Goal: Task Accomplishment & Management: Use online tool/utility

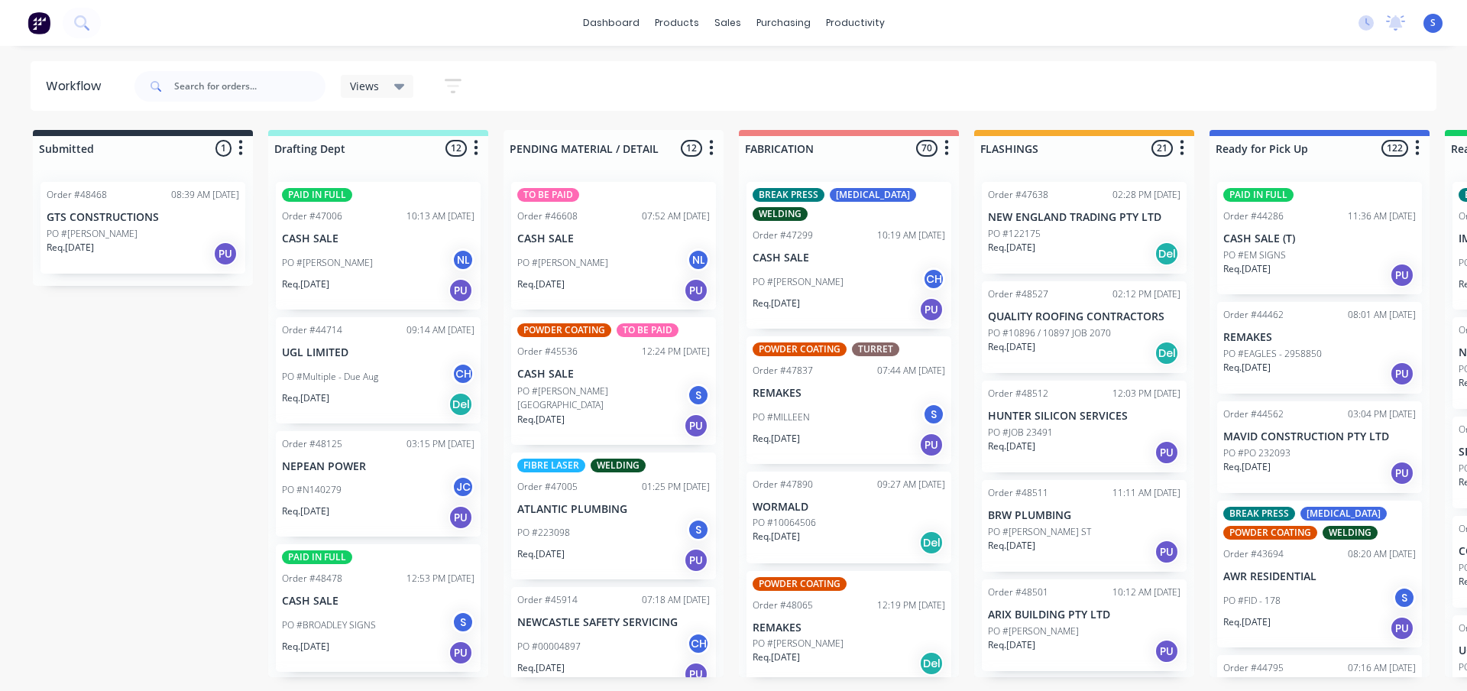
click at [371, 86] on span "Views" at bounding box center [364, 86] width 29 height 16
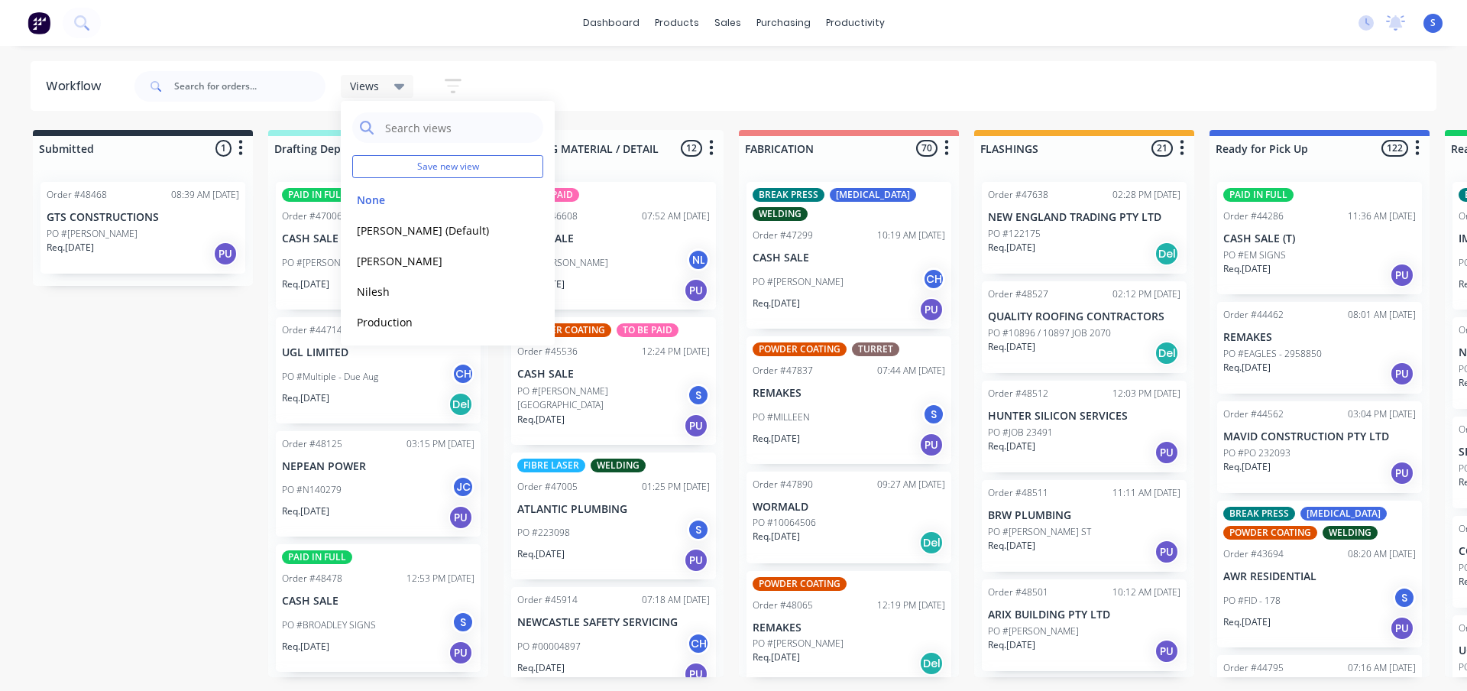
click at [128, 416] on div "Submitted 1 Sort By Created date Required date Order number Customer name Most …" at bounding box center [1263, 403] width 2548 height 547
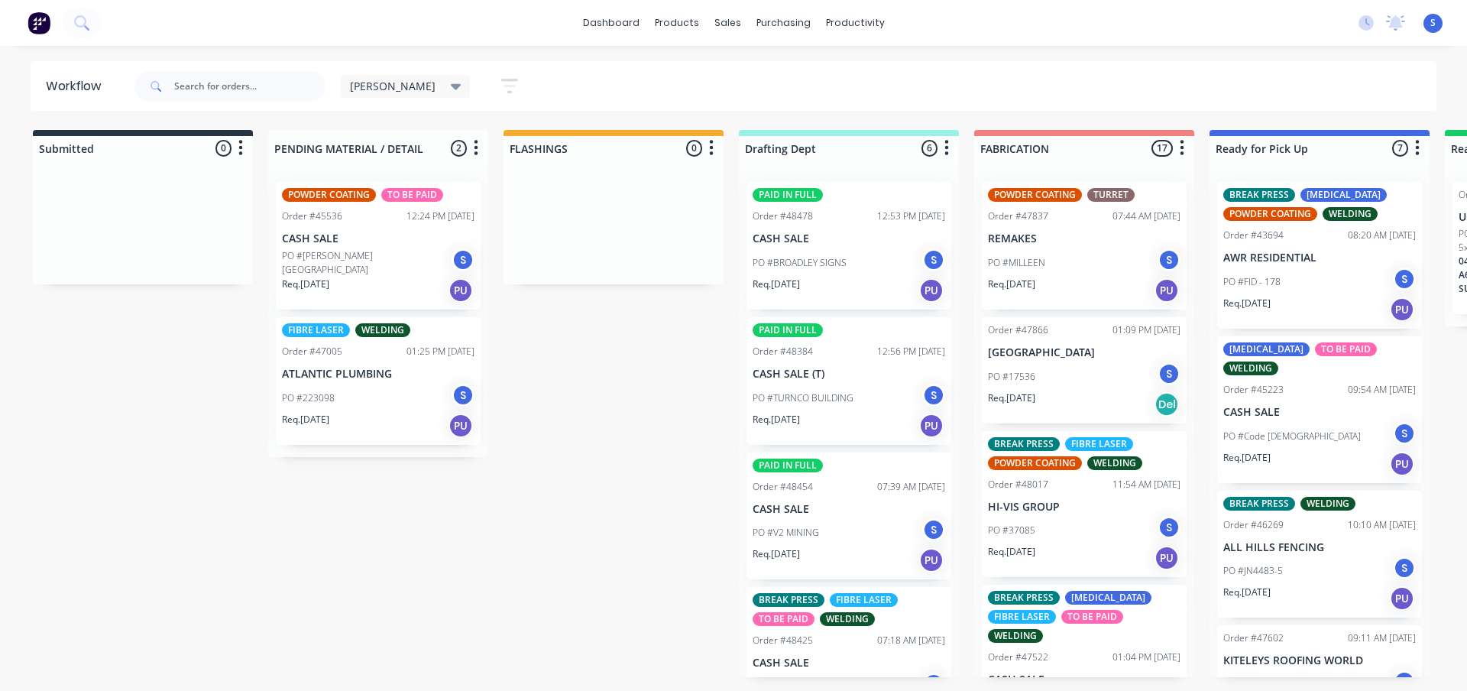
click at [451, 86] on icon at bounding box center [456, 87] width 11 height 6
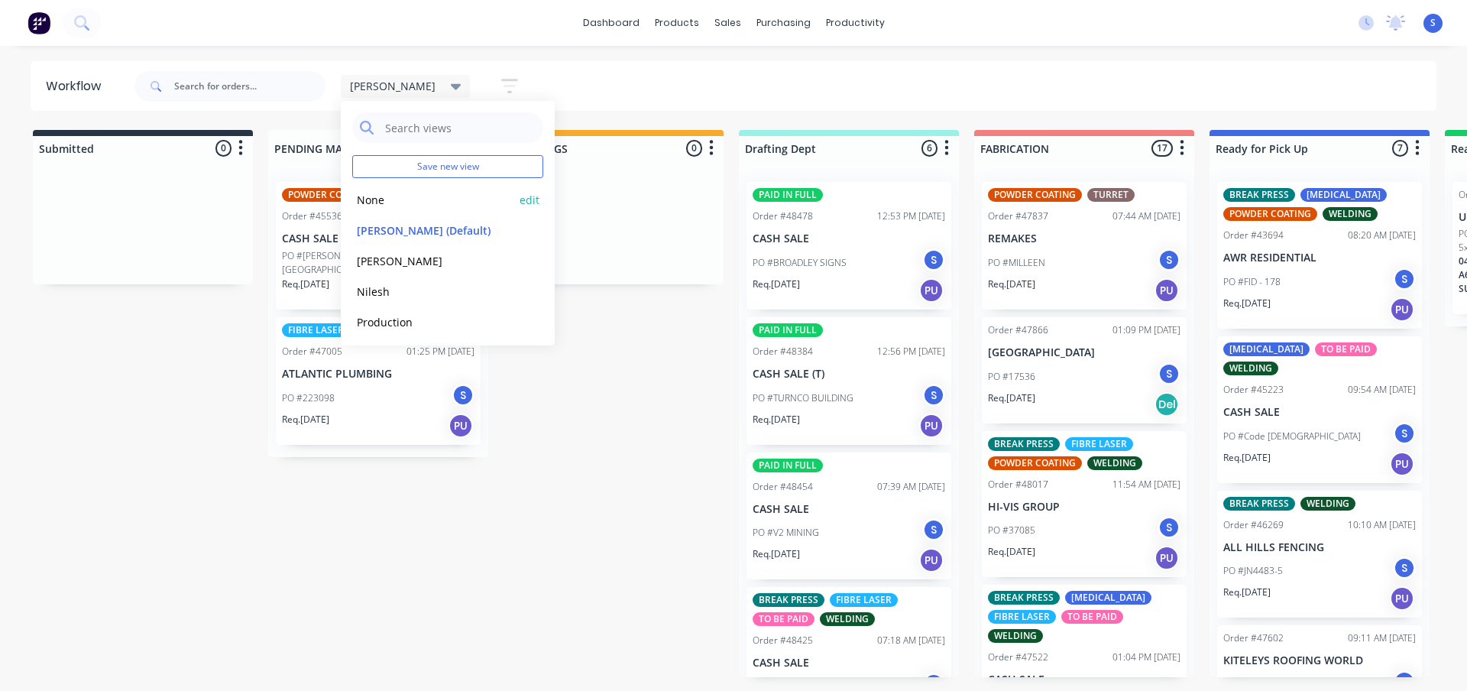
click at [389, 202] on button "None" at bounding box center [433, 200] width 163 height 18
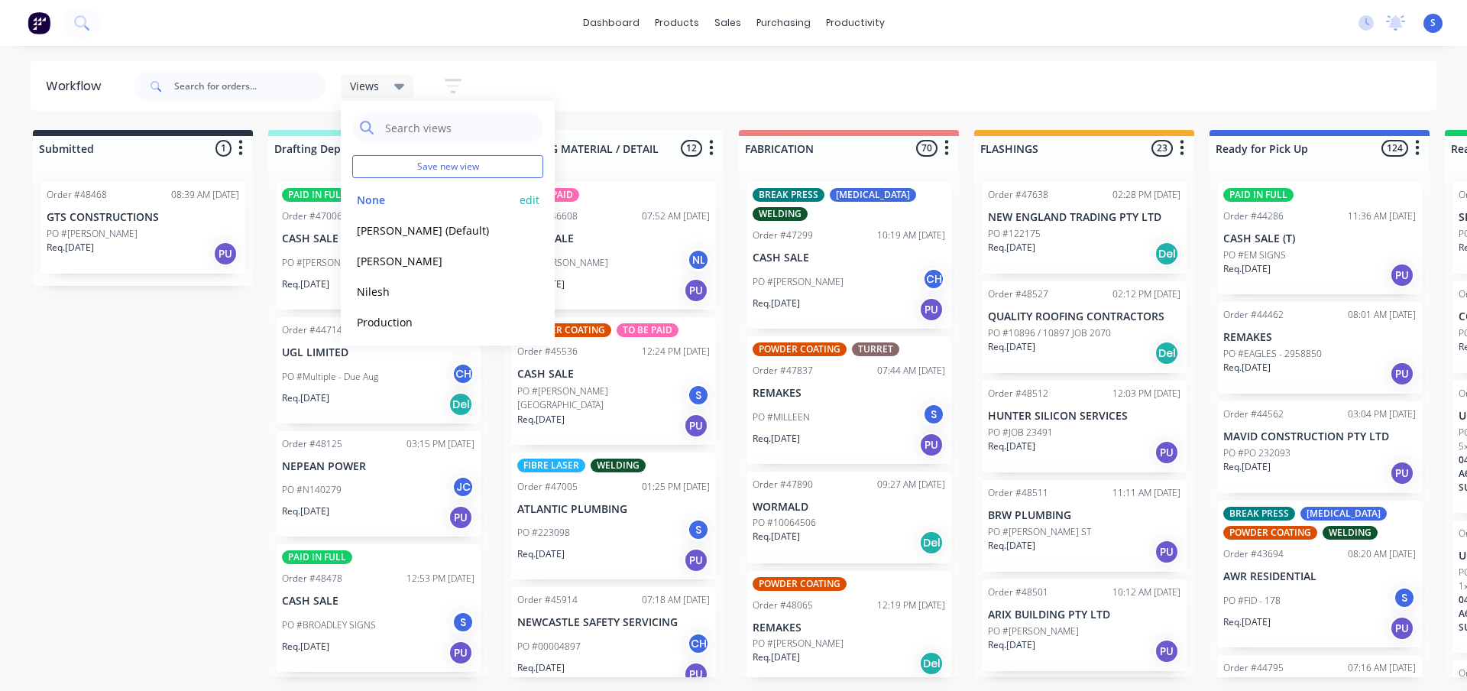
click at [375, 197] on button "None" at bounding box center [433, 200] width 163 height 18
drag, startPoint x: 197, startPoint y: 364, endPoint x: 199, endPoint y: 357, distance: 8.0
click at [197, 364] on div "Submitted 1 Sort By Created date Required date Order number Customer name Most …" at bounding box center [1263, 403] width 2548 height 547
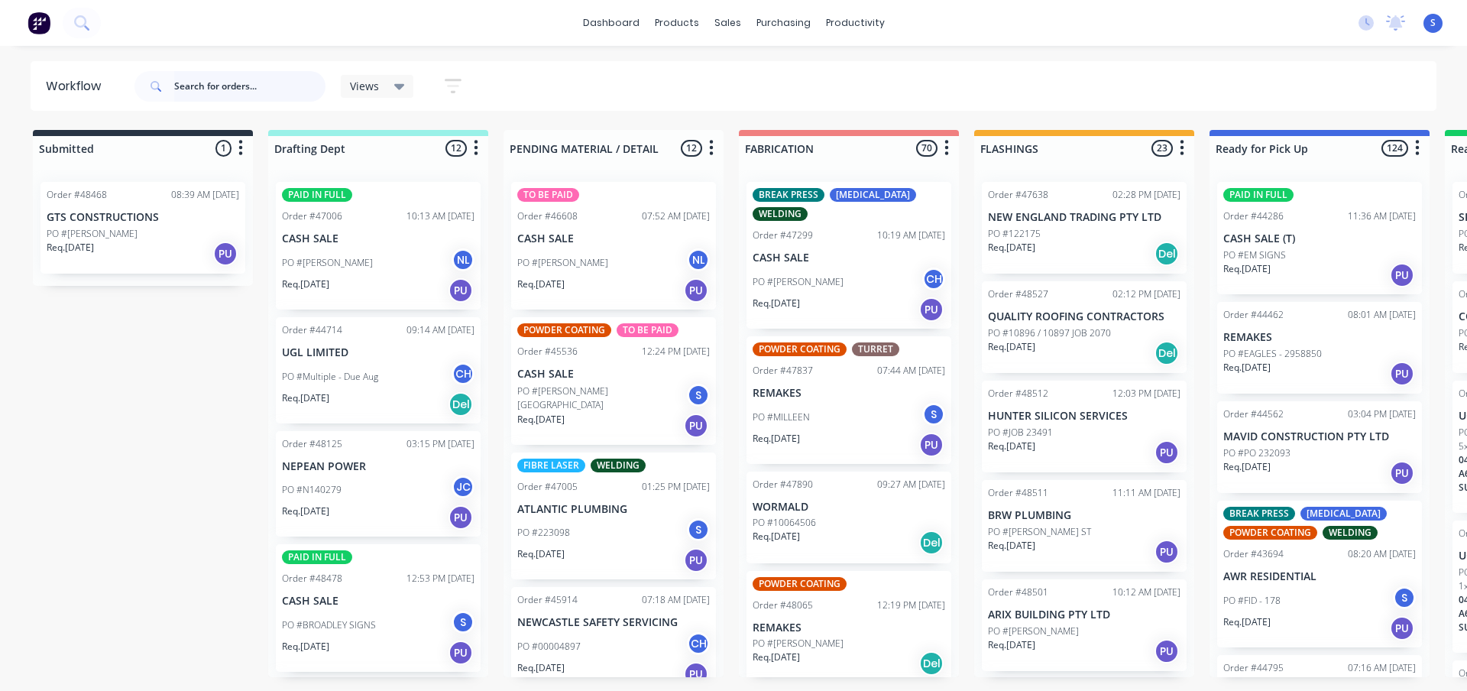
click at [199, 79] on input "text" at bounding box center [249, 86] width 151 height 31
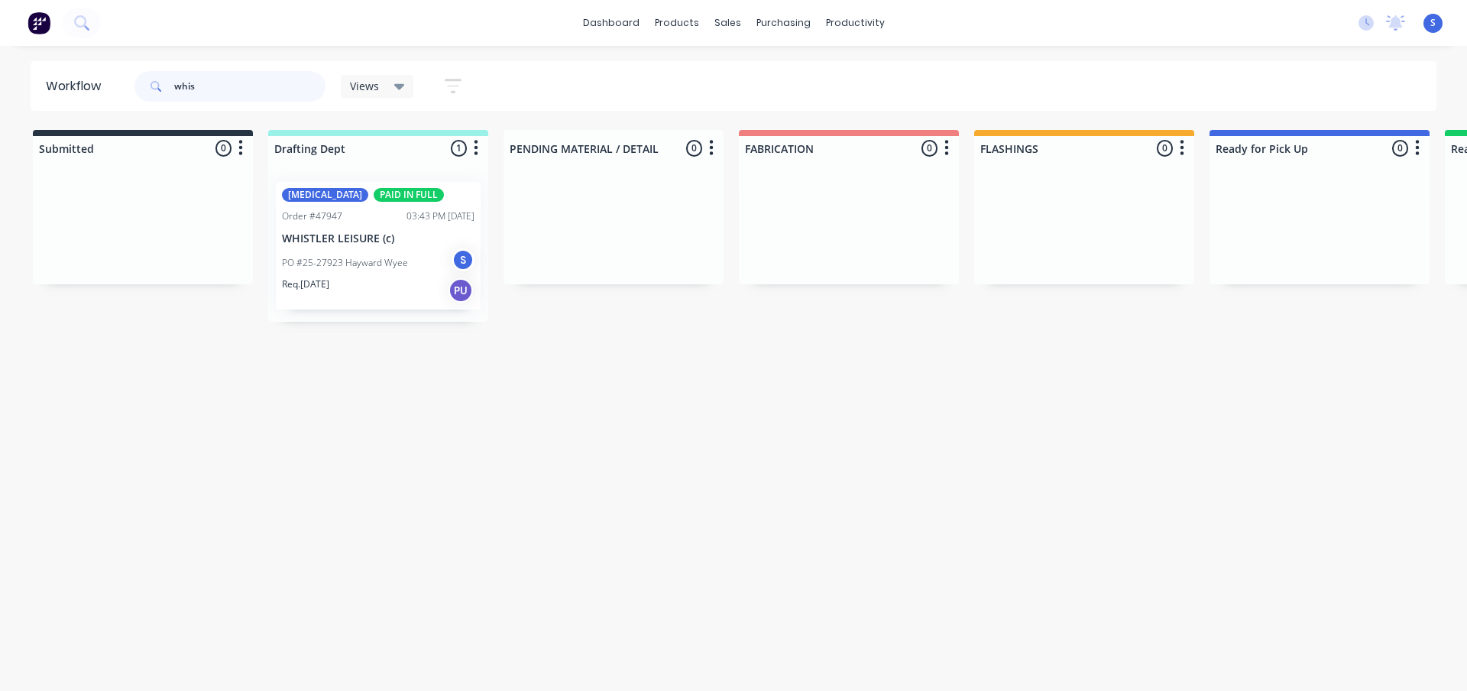
type input "whis"
click at [170, 445] on div "Workflow whis Views Save new view None edit Stuart (Default) edit Josh edit Nil…" at bounding box center [733, 360] width 1467 height 599
click at [377, 84] on span "Views" at bounding box center [364, 86] width 29 height 16
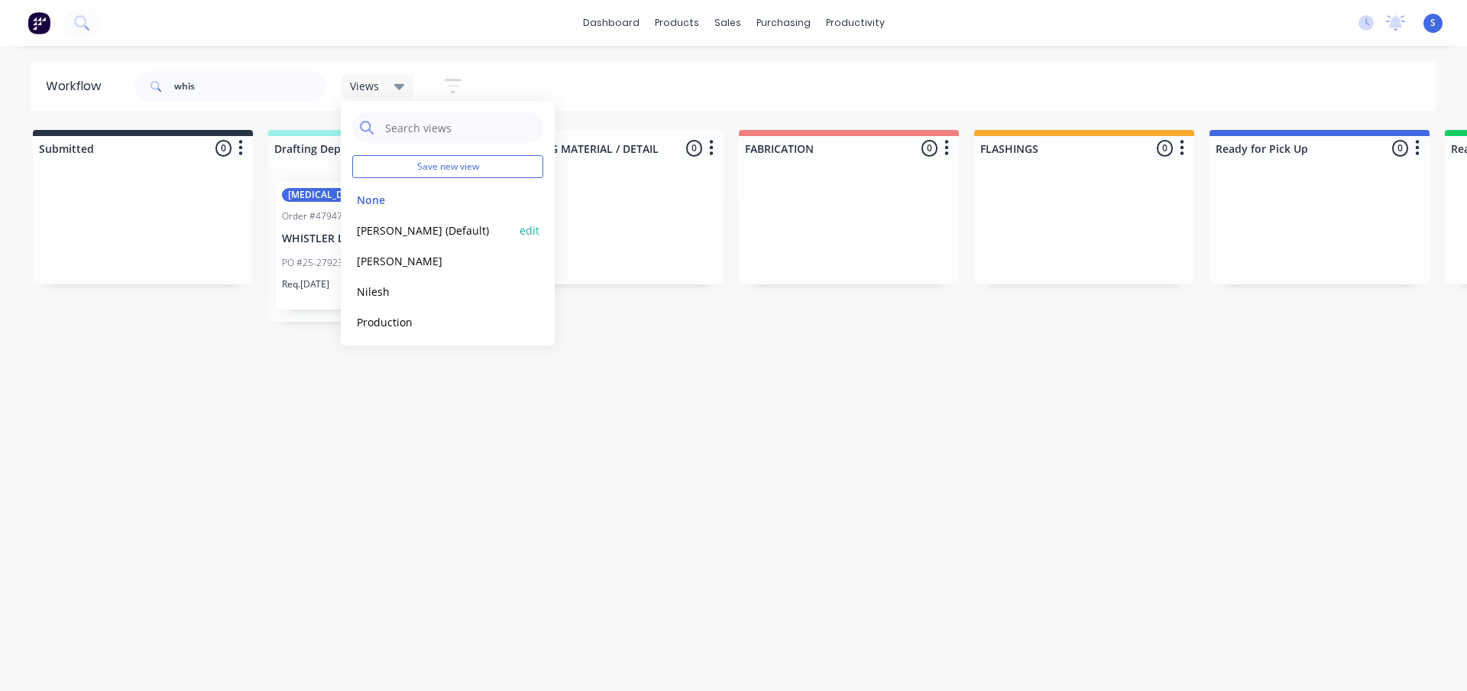
click at [393, 231] on button "Stuart (Default)" at bounding box center [433, 231] width 163 height 18
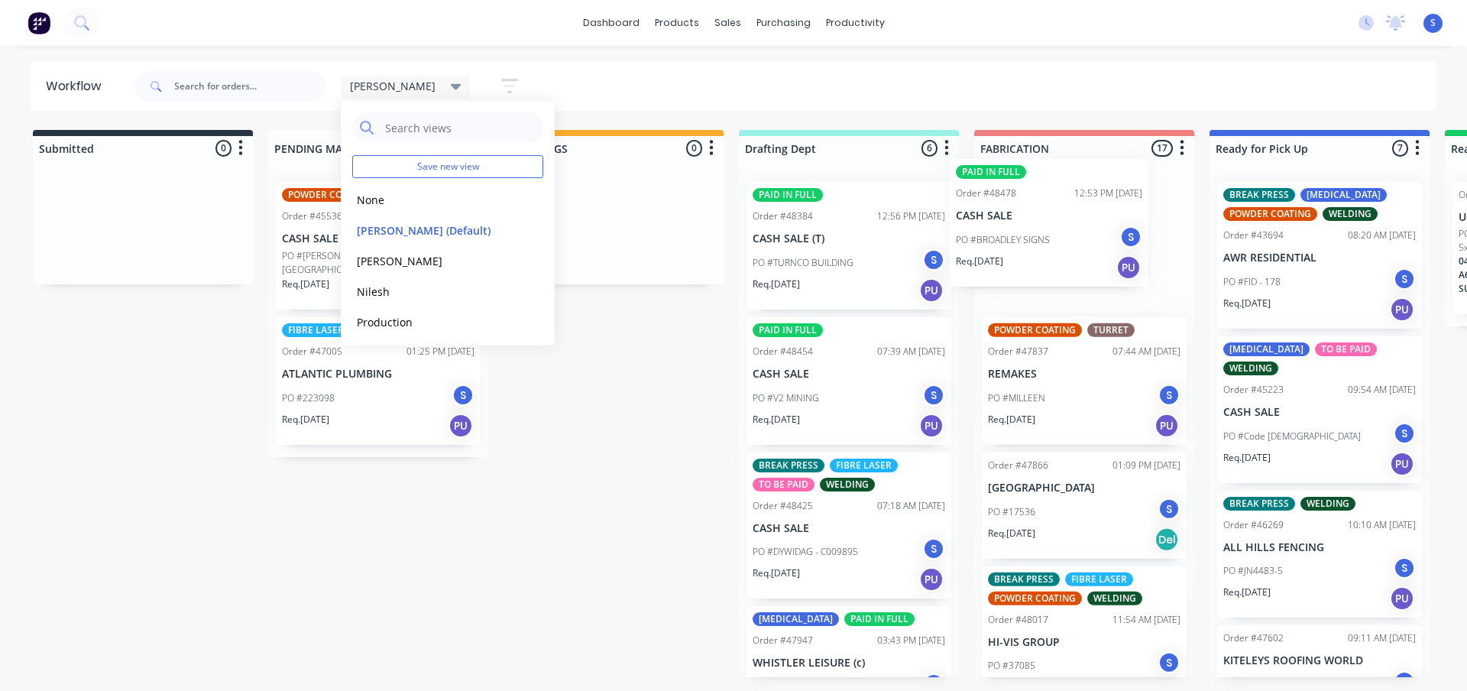
drag, startPoint x: 841, startPoint y: 259, endPoint x: 1048, endPoint y: 237, distance: 208.2
click at [1048, 237] on div "Submitted 0 Sort By Created date Required date Order number Customer name Most …" at bounding box center [1263, 403] width 2548 height 547
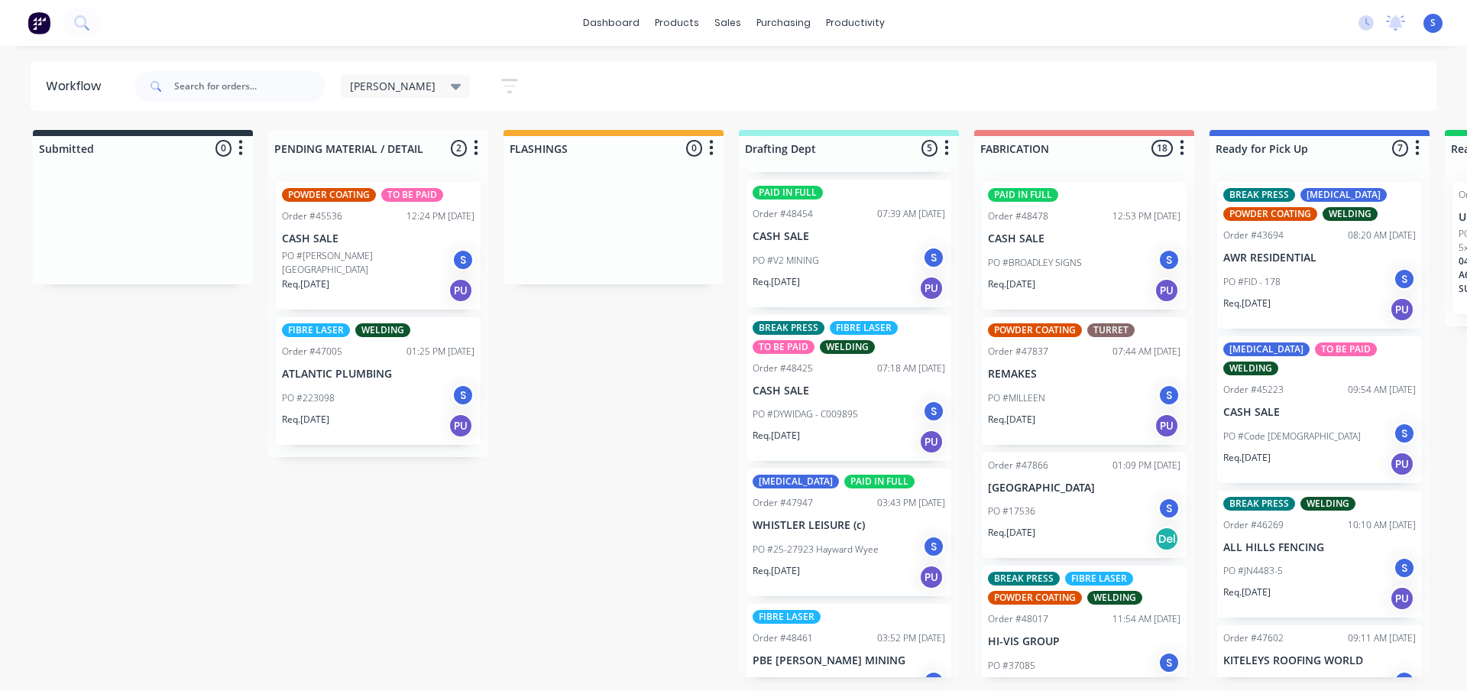
scroll to position [193, 0]
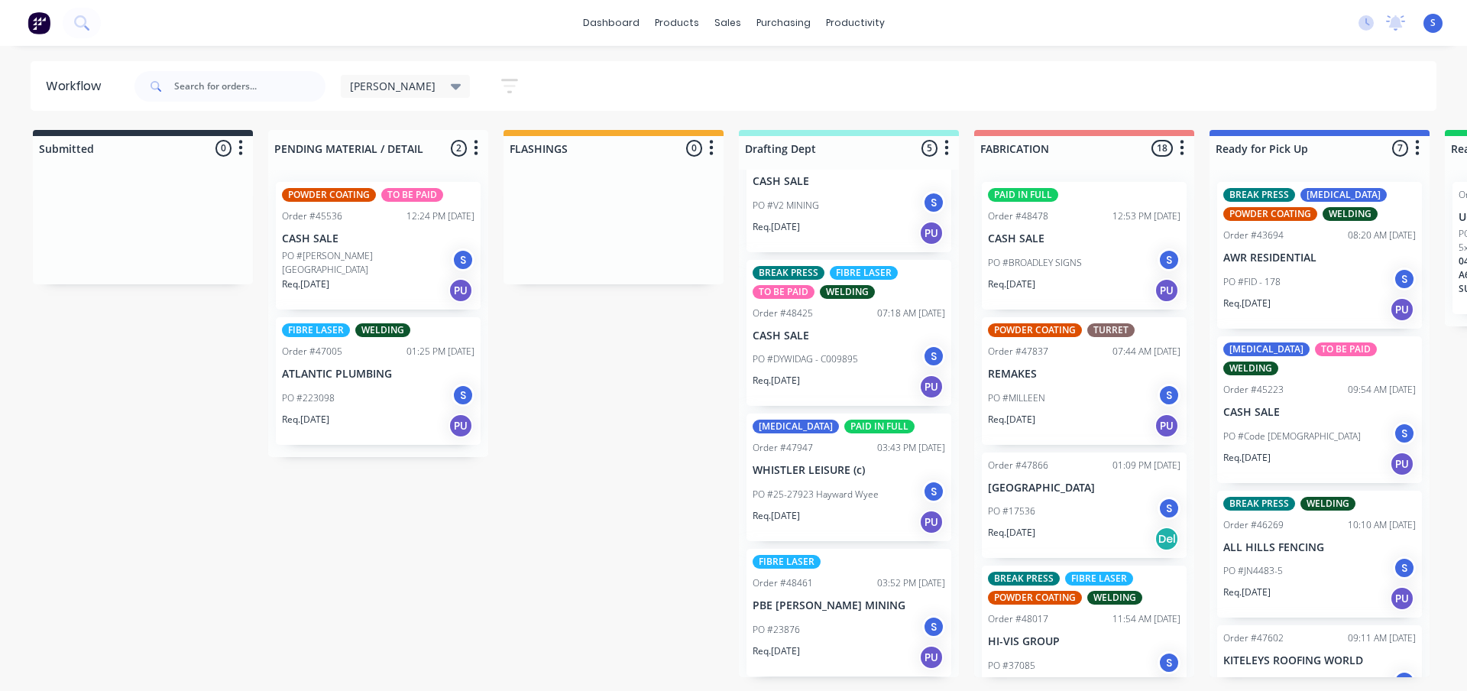
click at [662, 597] on div "Submitted 0 Sort By Created date Required date Order number Customer name Most …" at bounding box center [1263, 403] width 2548 height 547
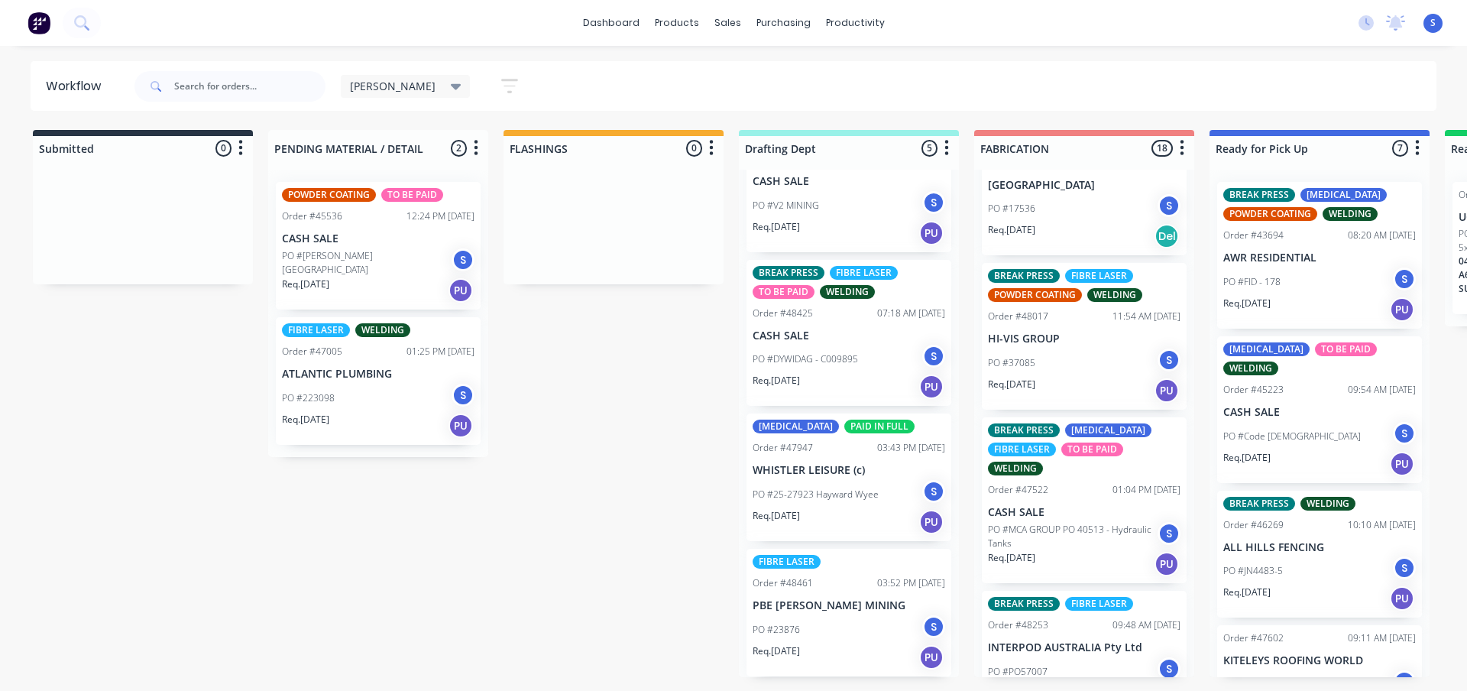
scroll to position [306, 0]
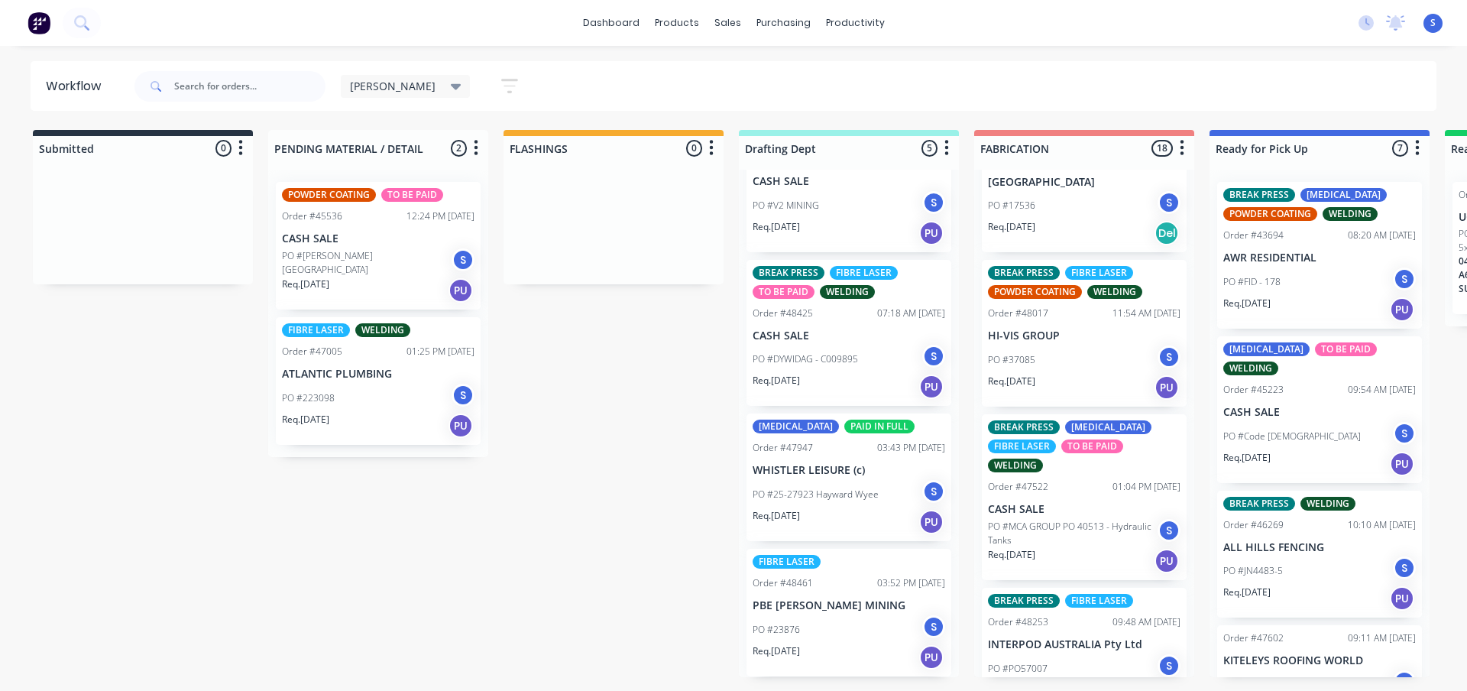
click at [1088, 367] on div "PO #37085 S" at bounding box center [1084, 359] width 193 height 29
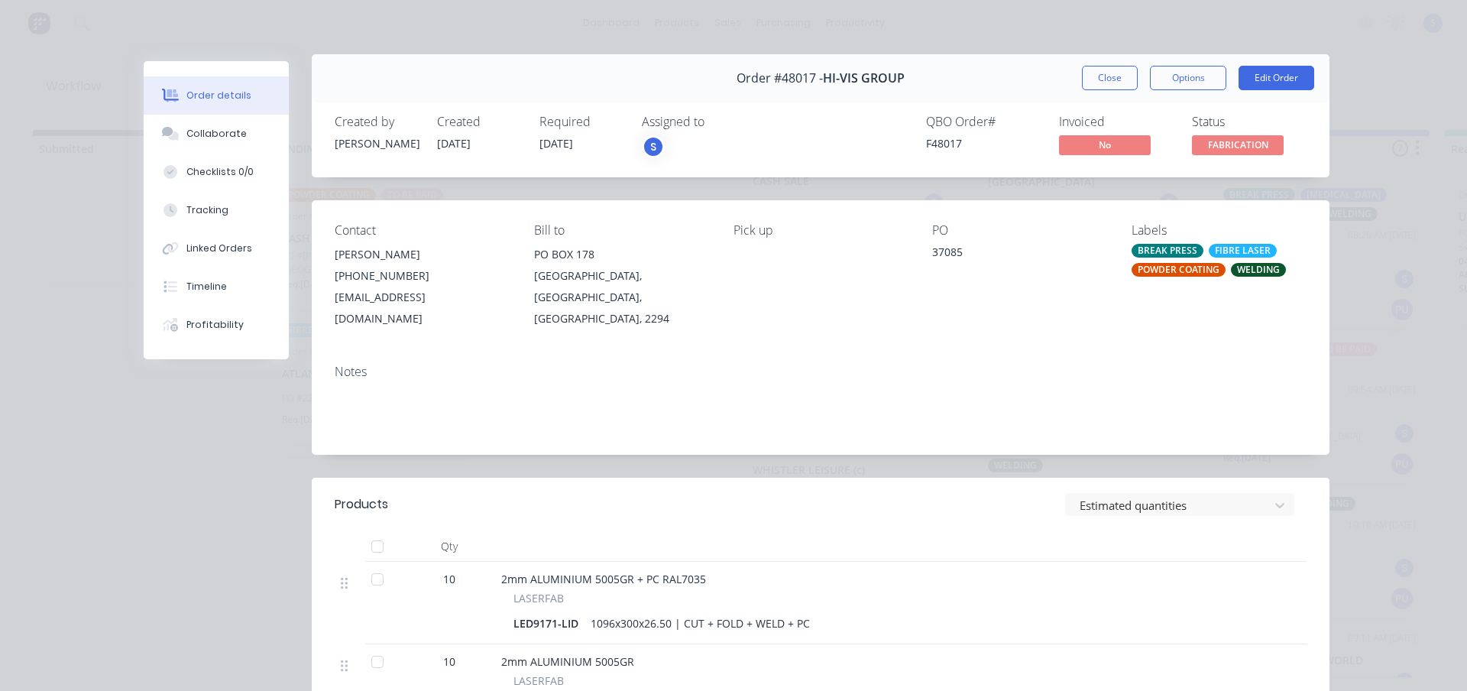
scroll to position [0, 0]
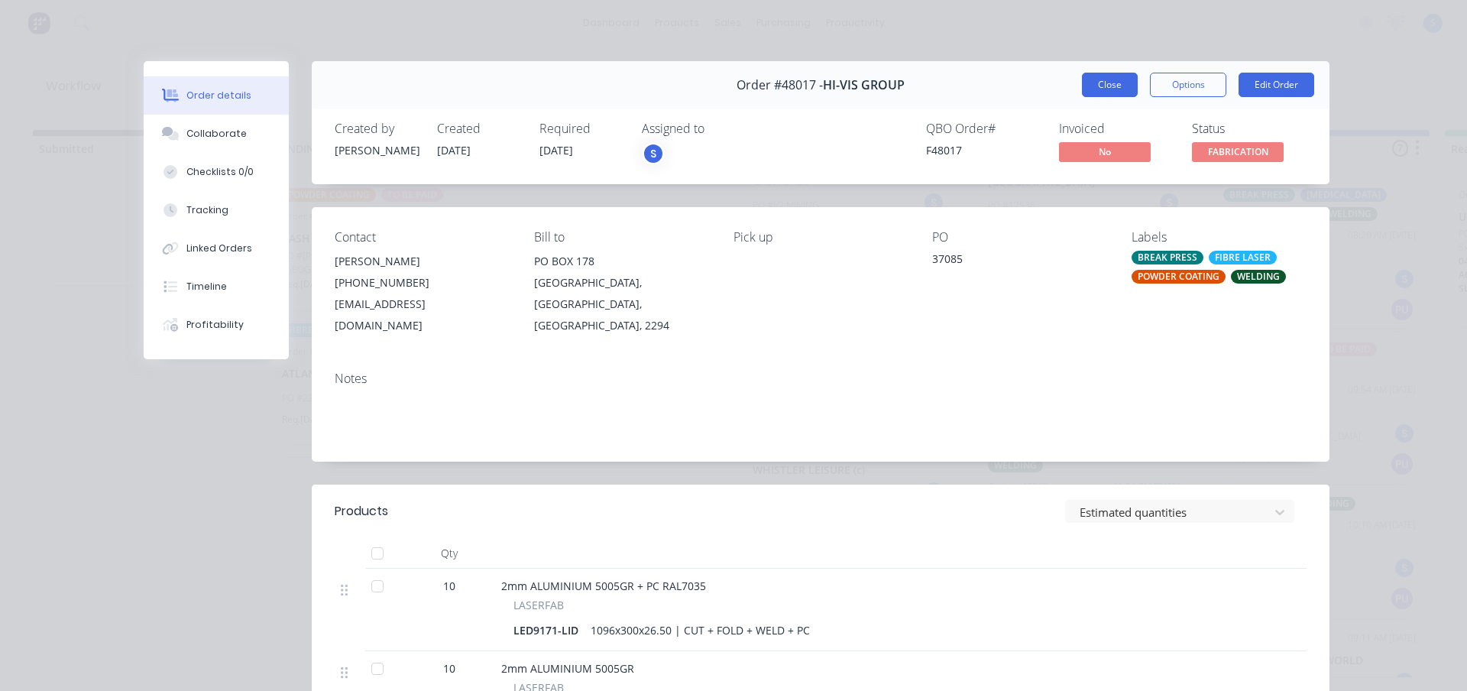
click at [1114, 89] on button "Close" at bounding box center [1110, 85] width 56 height 24
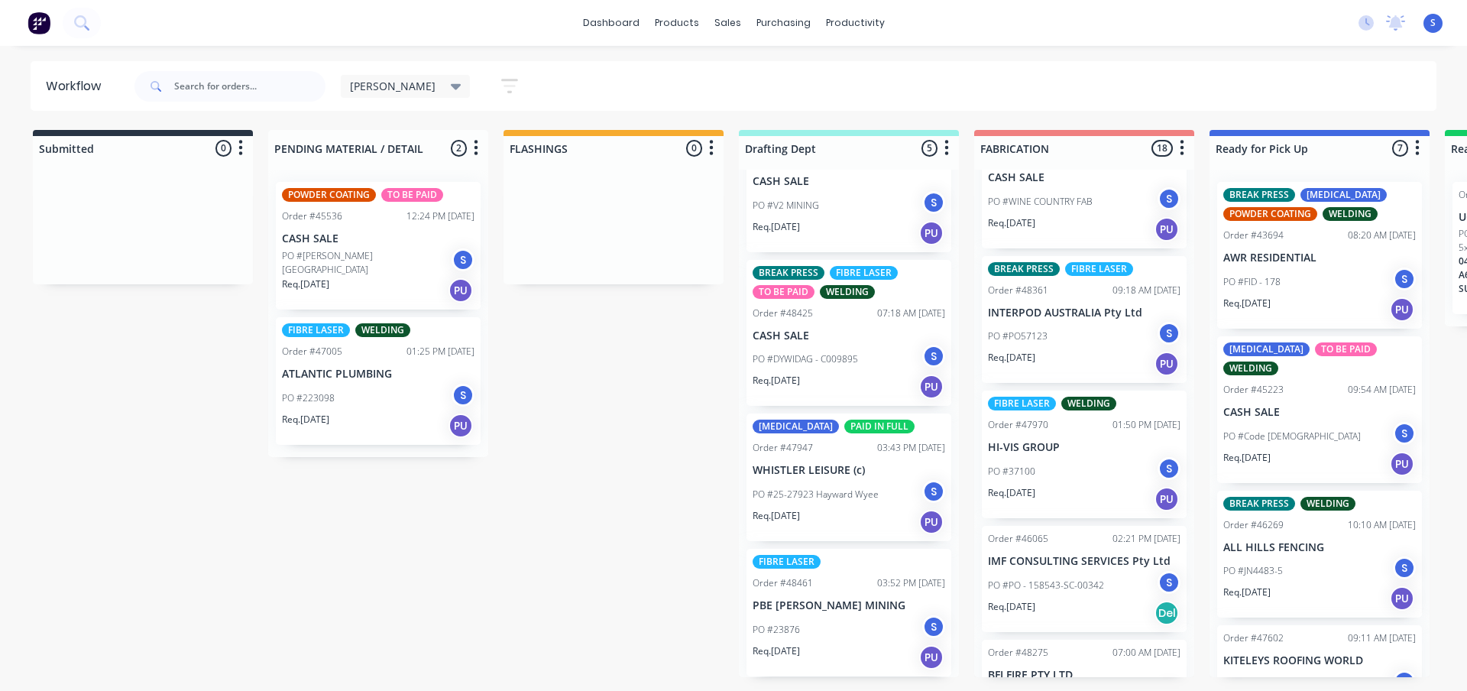
scroll to position [917, 0]
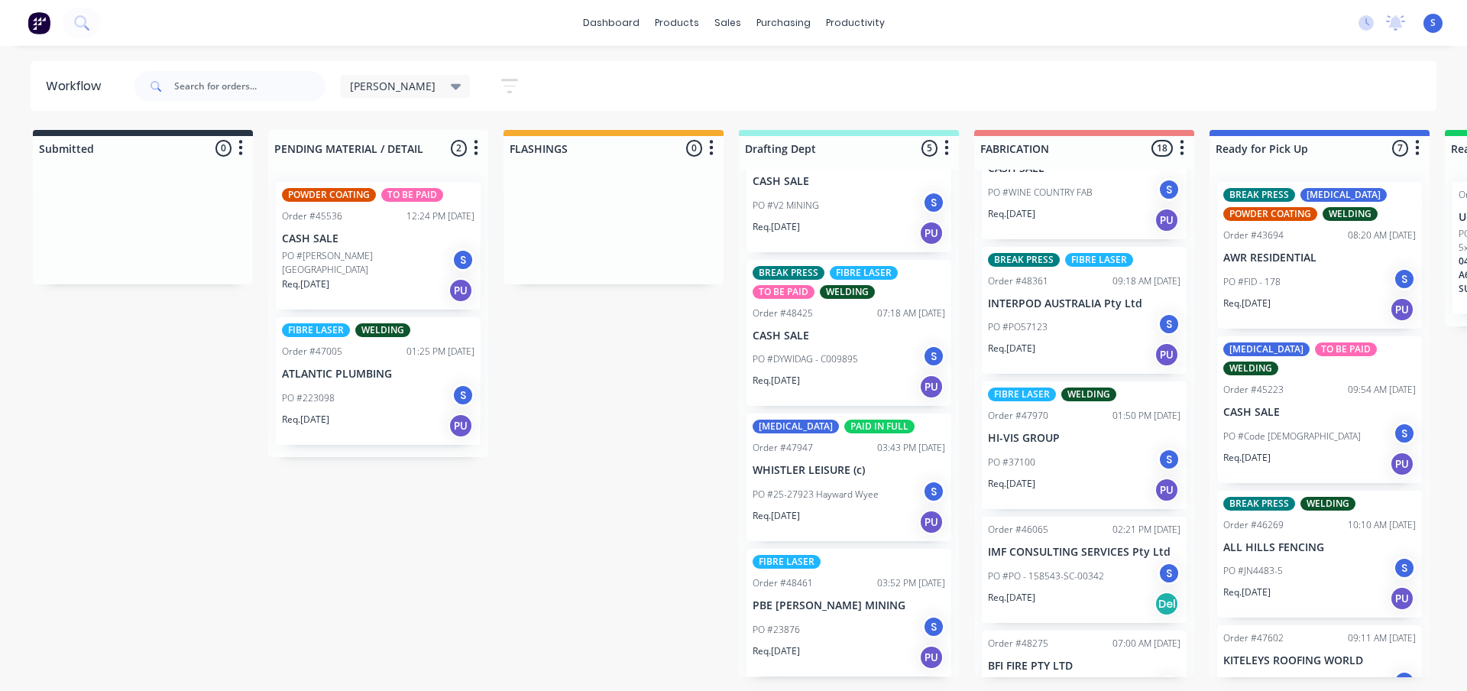
click at [1057, 474] on div "PO #37100 S" at bounding box center [1084, 462] width 193 height 29
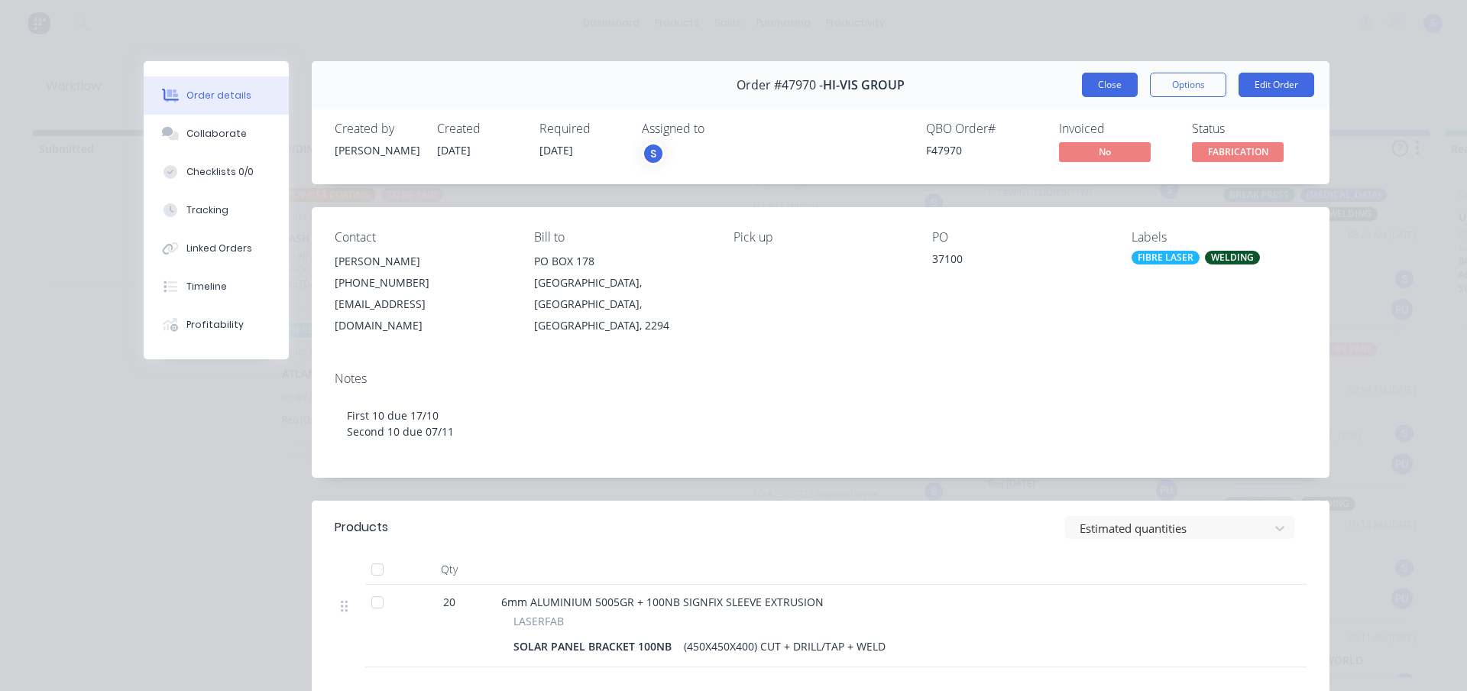
click at [1094, 89] on button "Close" at bounding box center [1110, 85] width 56 height 24
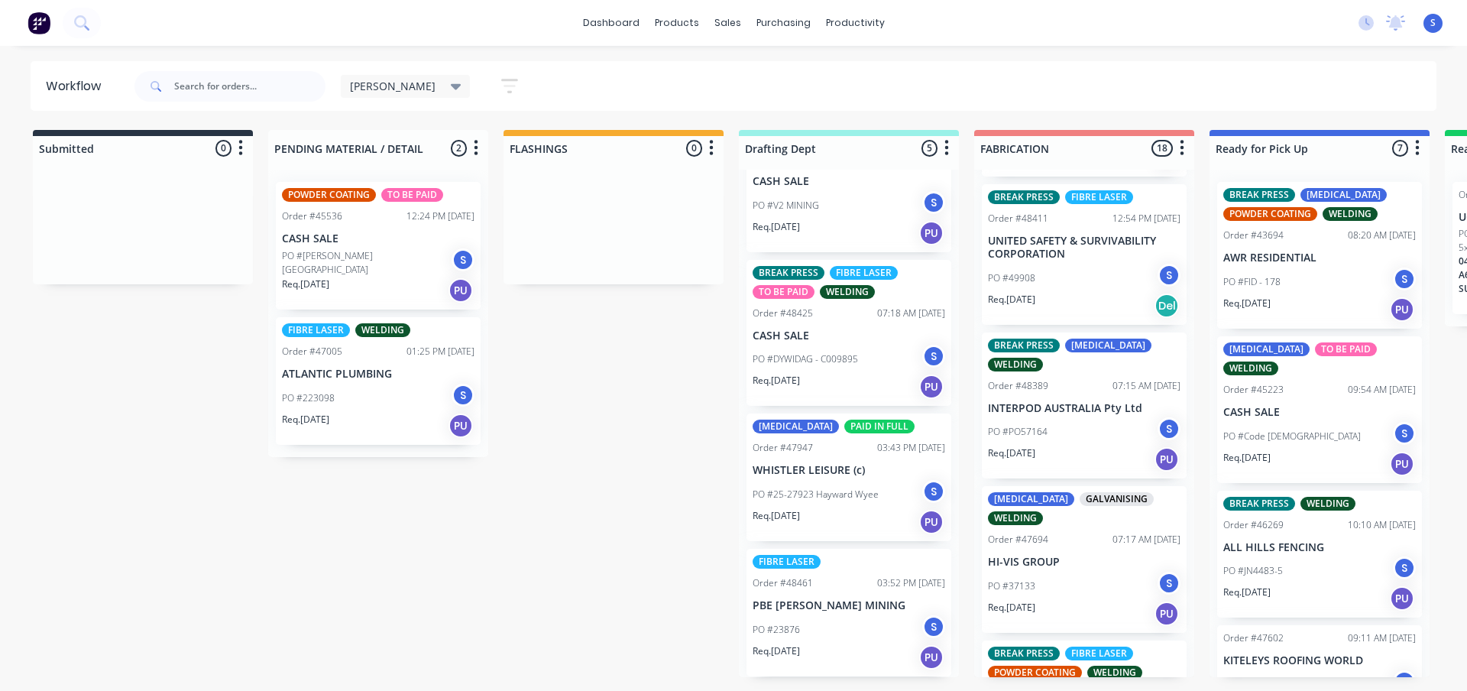
scroll to position [1986, 0]
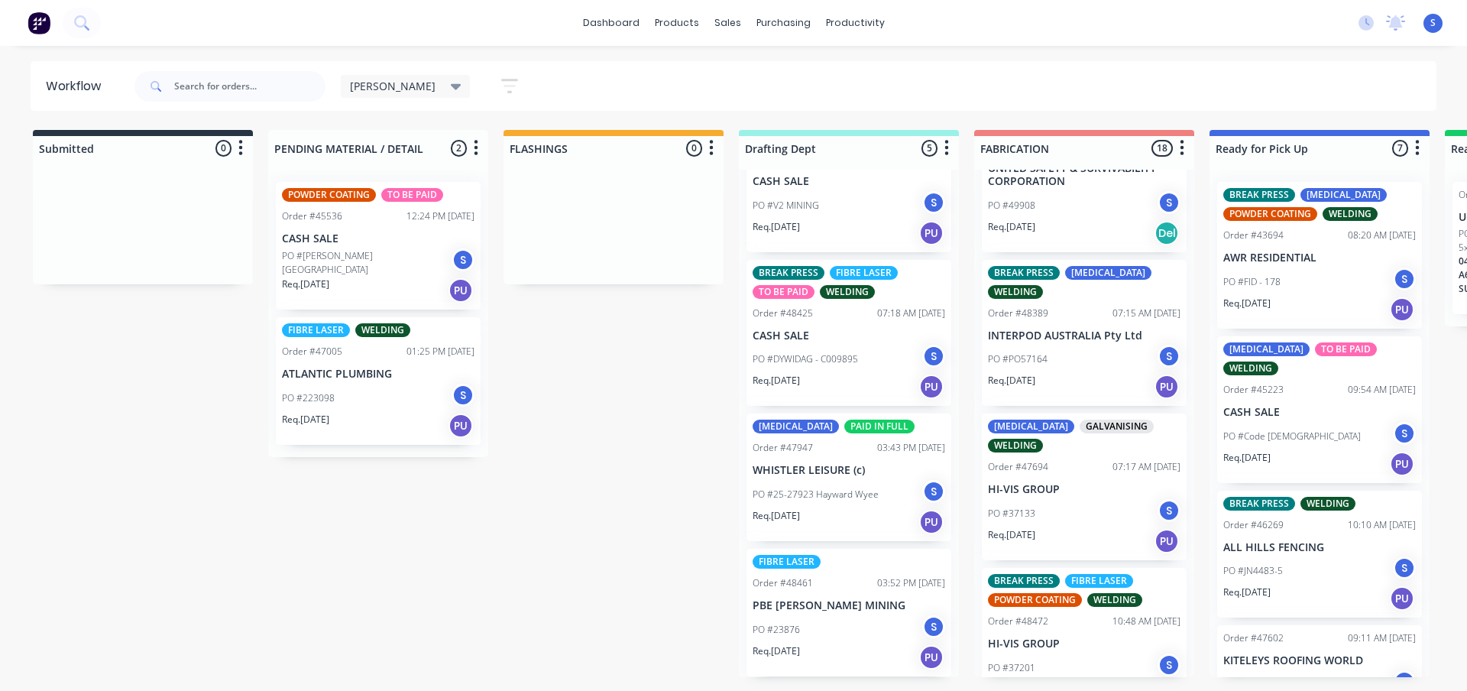
click at [1056, 529] on div "Req. 31/10/25 PU" at bounding box center [1084, 541] width 193 height 26
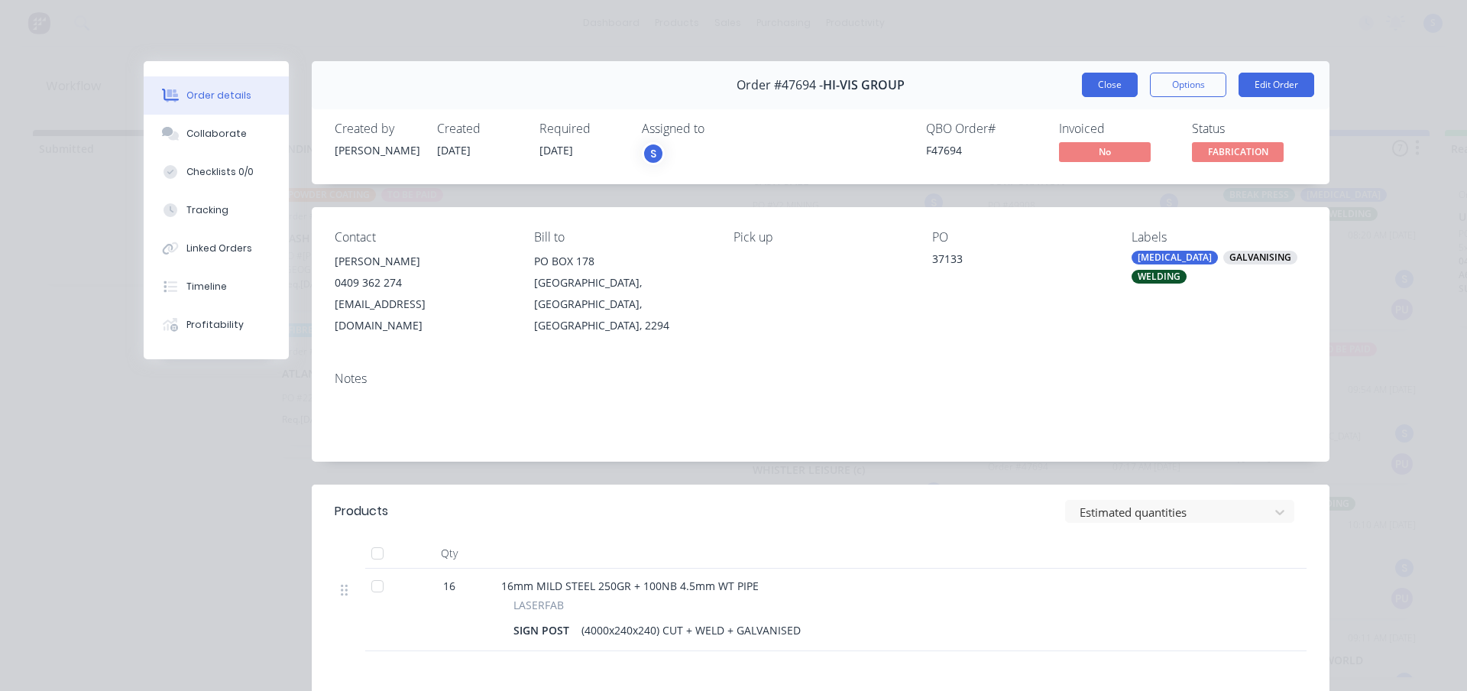
click at [1118, 86] on button "Close" at bounding box center [1110, 85] width 56 height 24
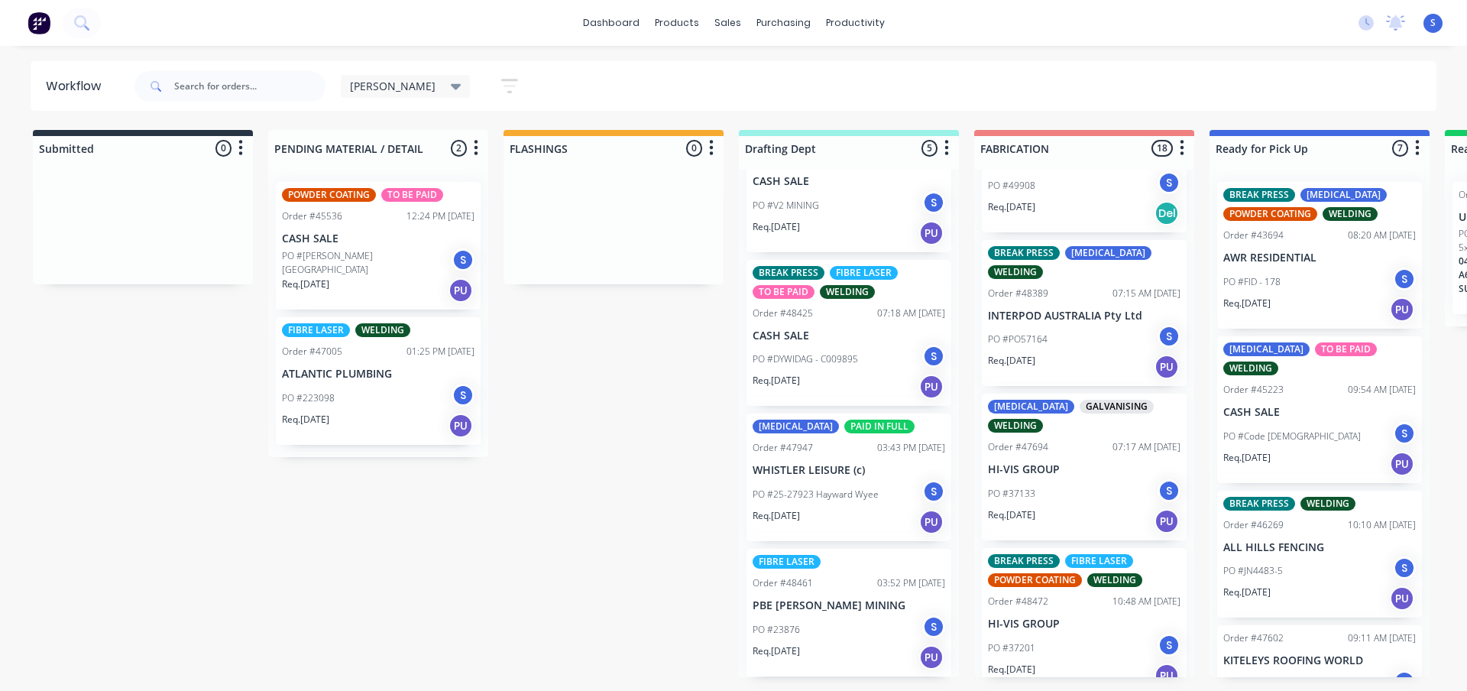
scroll to position [2025, 0]
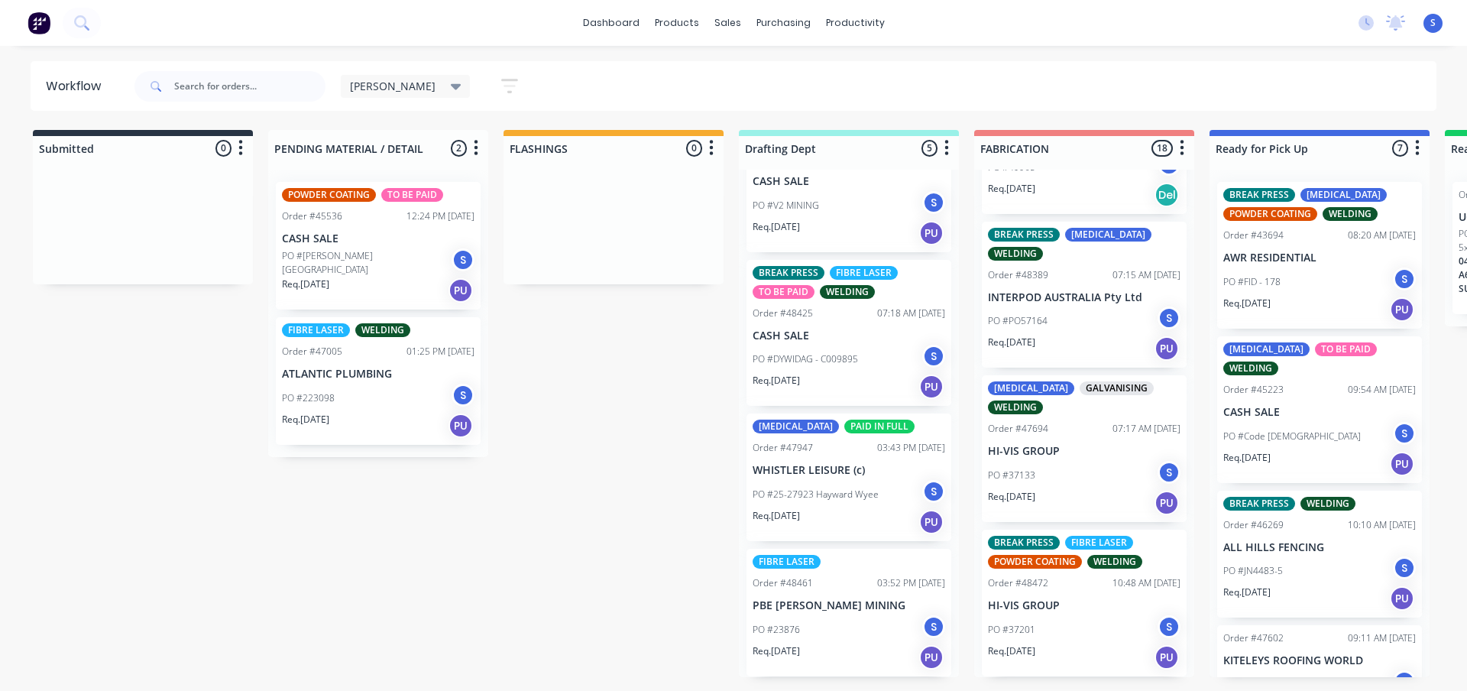
click at [1055, 645] on div "Req. 31/10/25 PU" at bounding box center [1084, 657] width 193 height 26
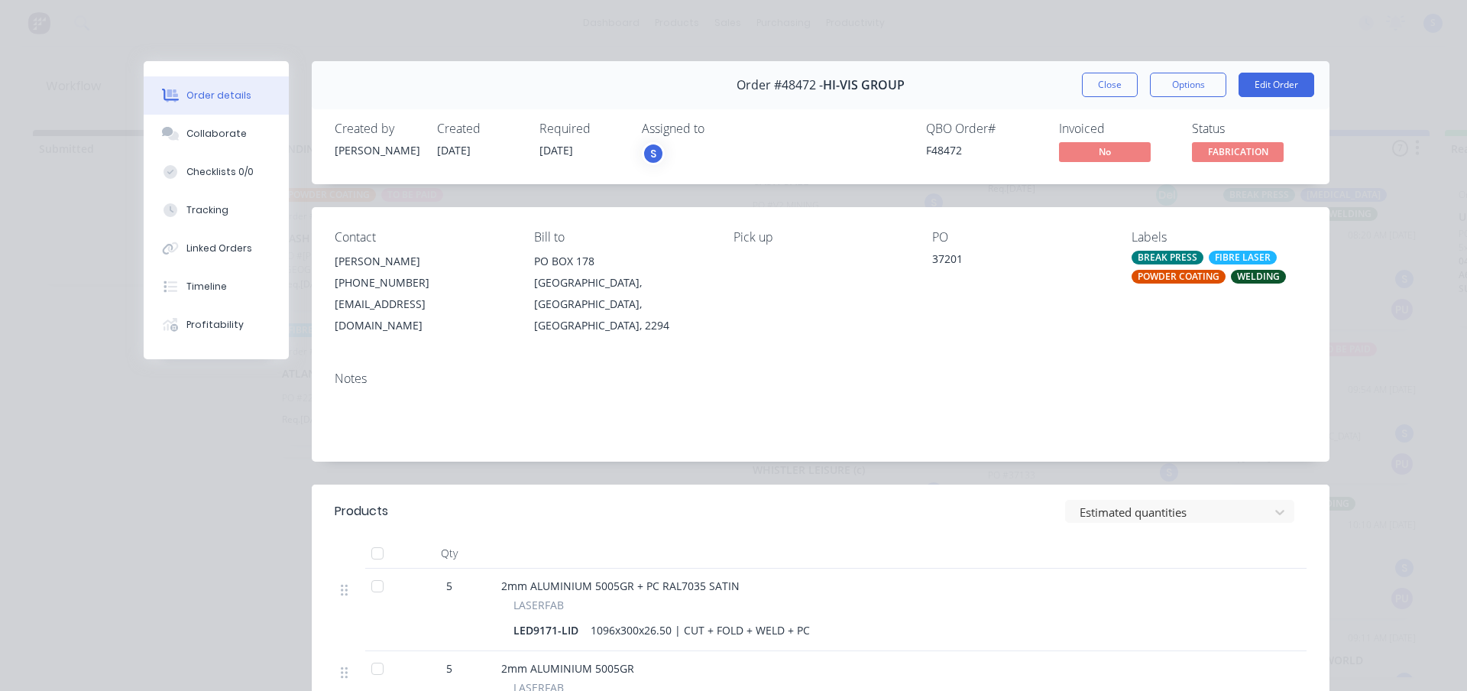
click at [1232, 157] on span "FABRICATION" at bounding box center [1238, 151] width 92 height 19
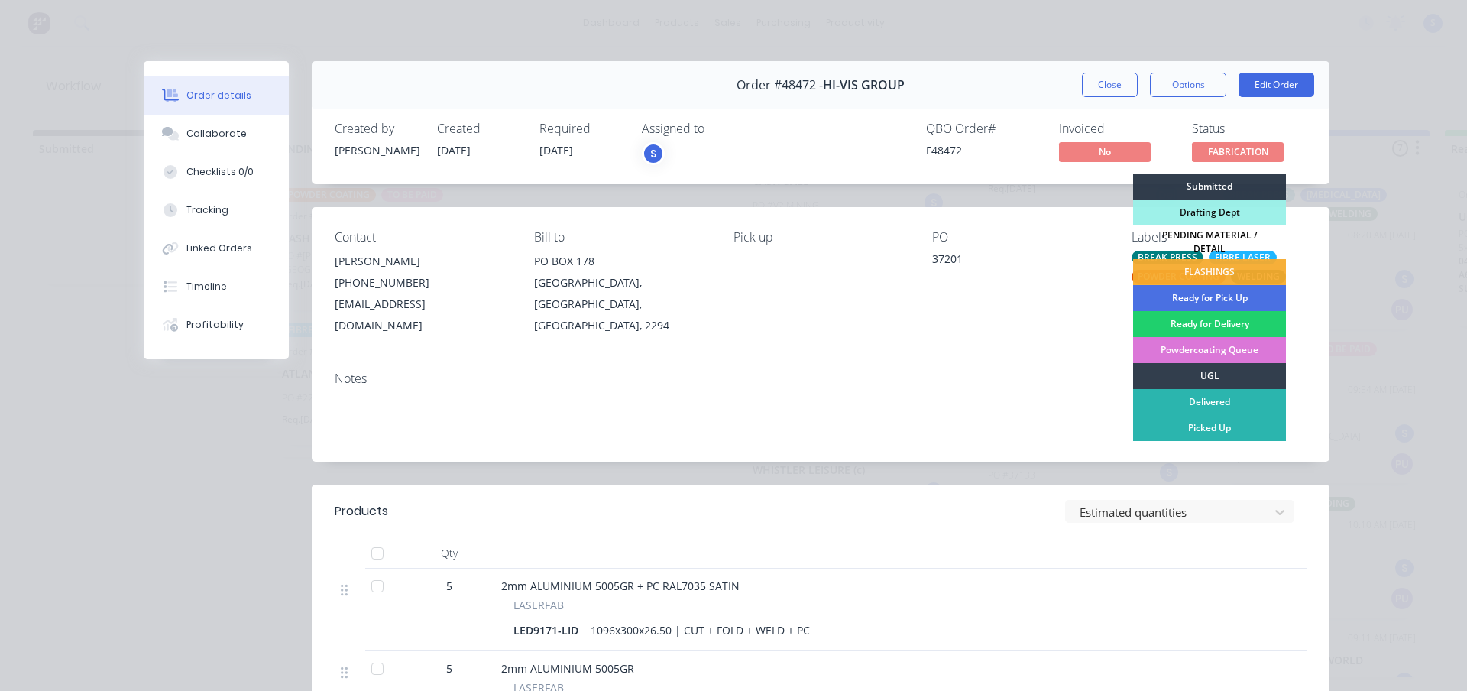
click at [1199, 240] on div "PENDING MATERIAL / DETAIL" at bounding box center [1209, 242] width 153 height 34
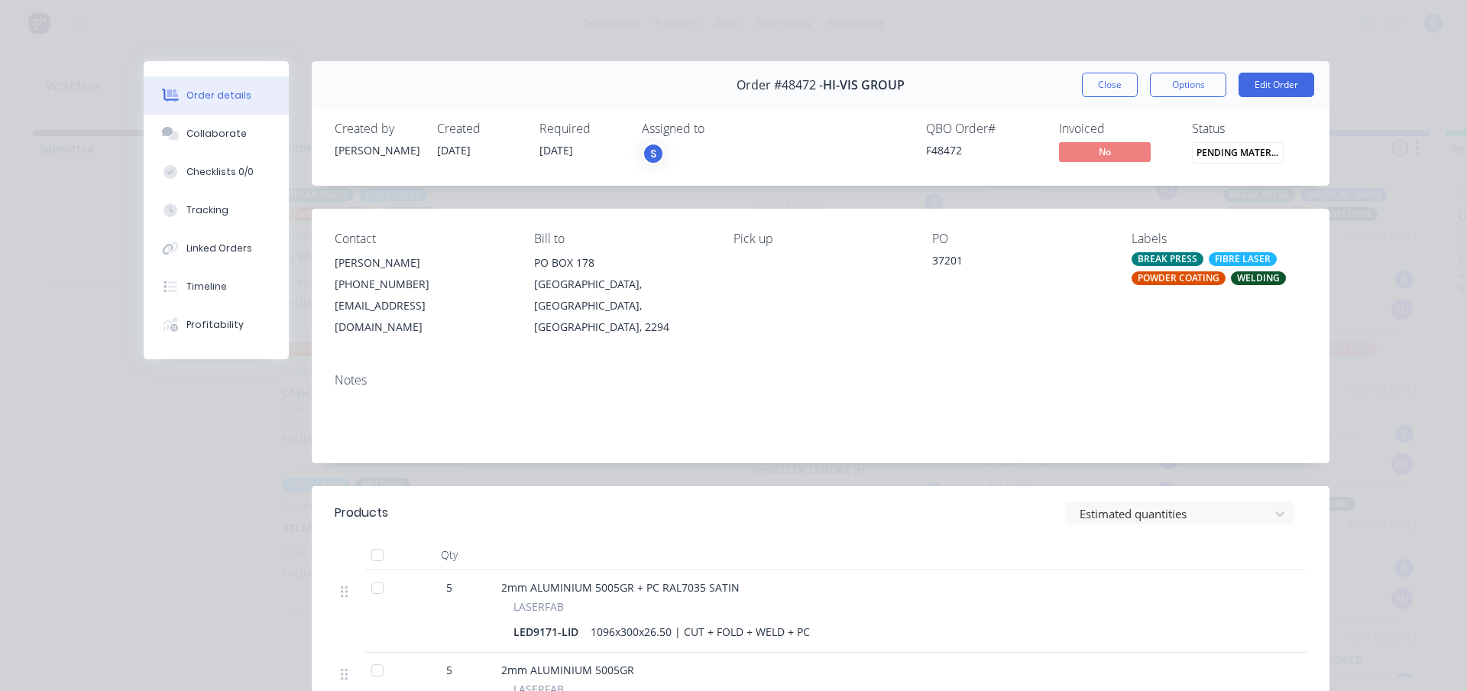
scroll to position [1870, 0]
click at [1112, 85] on button "Close" at bounding box center [1110, 85] width 56 height 24
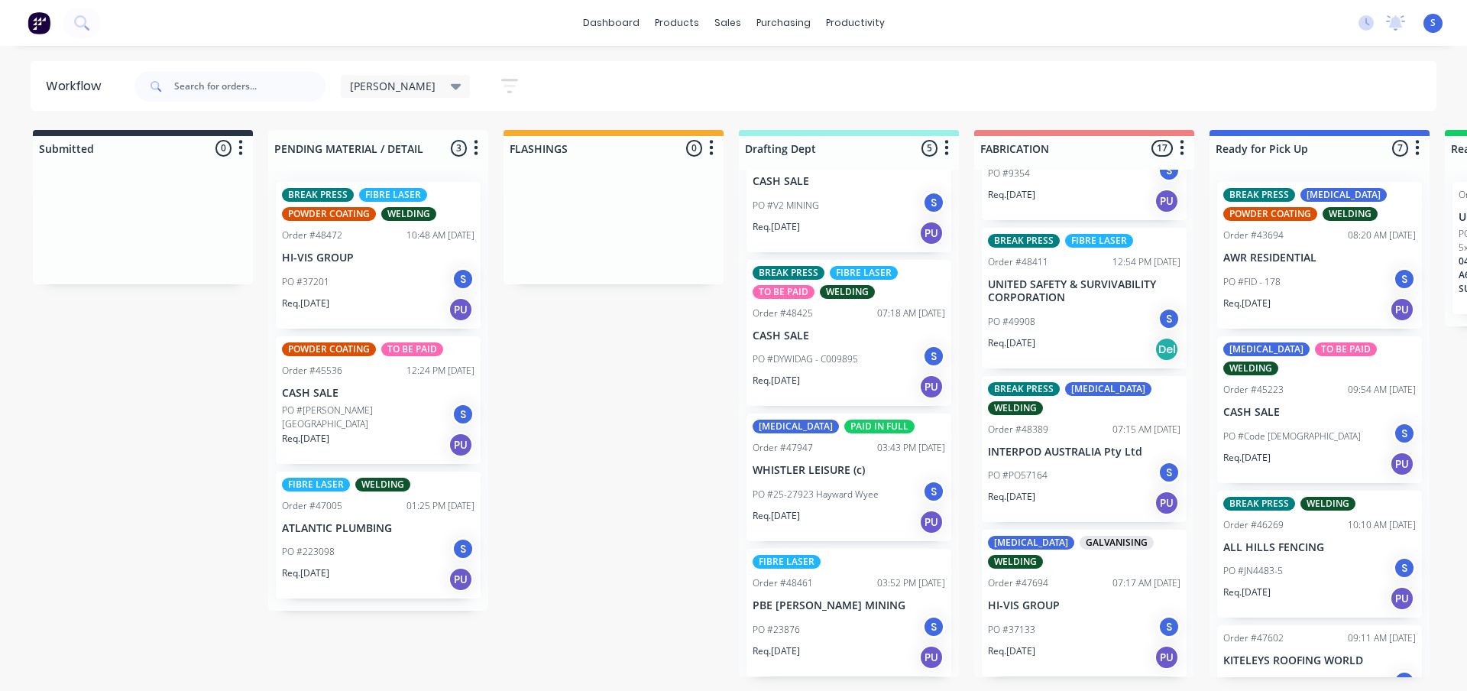
click at [588, 461] on div "Submitted 0 Sort By Created date Required date Order number Customer name Most …" at bounding box center [1263, 403] width 2548 height 547
click at [1073, 637] on div "PO #37133 S" at bounding box center [1084, 629] width 193 height 29
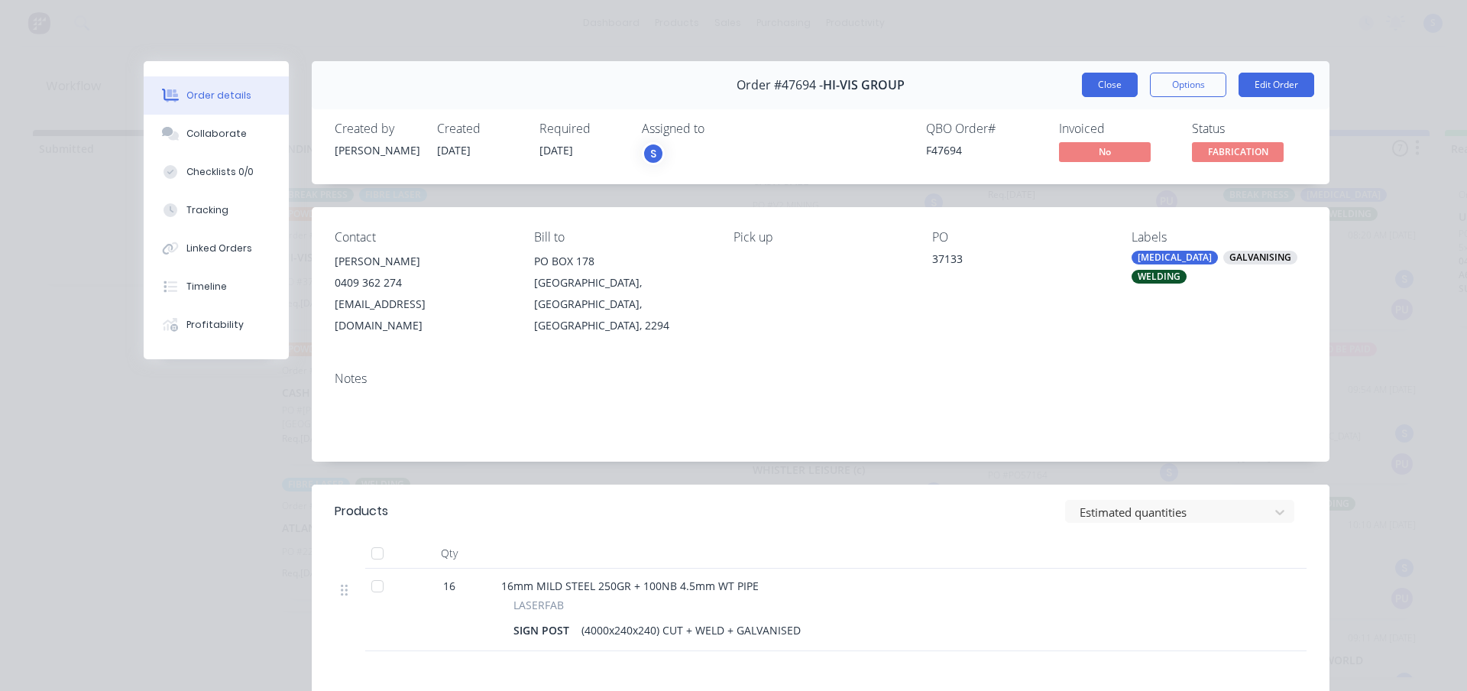
click at [1115, 87] on button "Close" at bounding box center [1110, 85] width 56 height 24
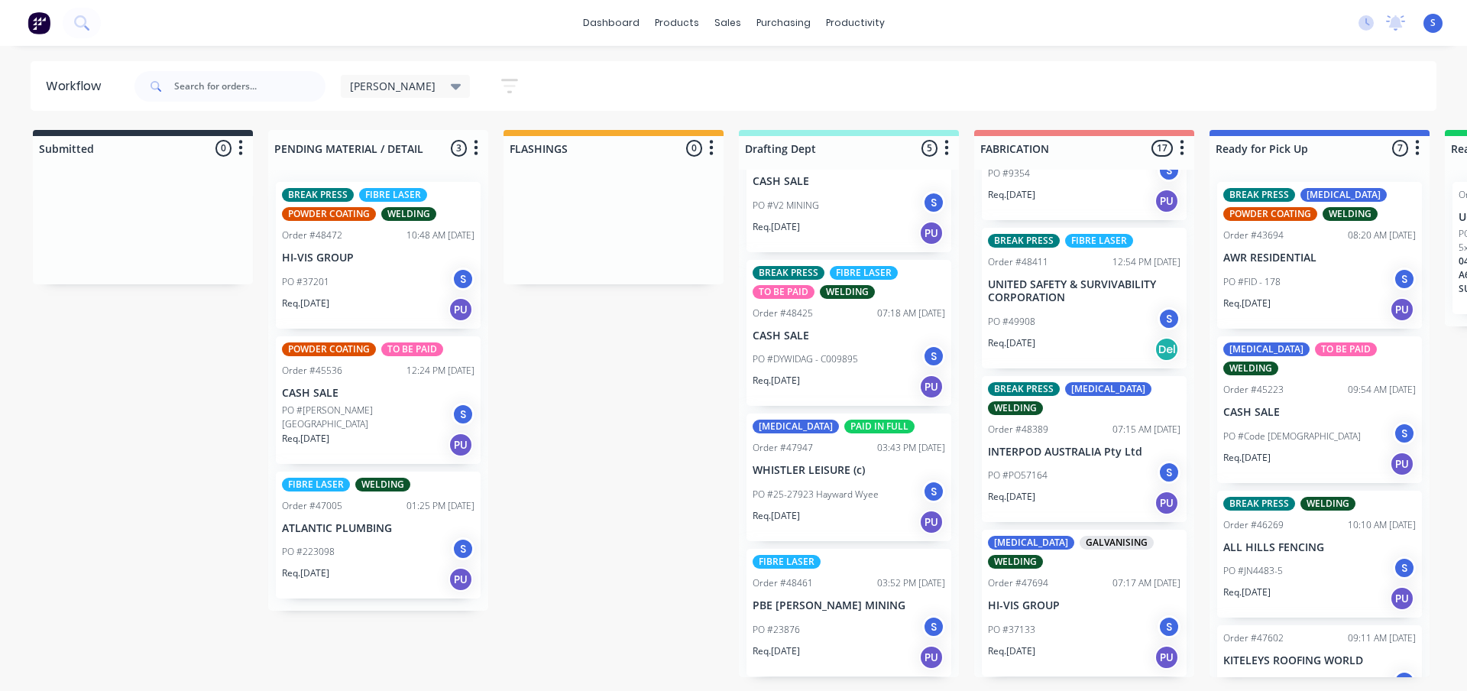
click at [630, 391] on div "Submitted 0 Sort By Created date Required date Order number Customer name Most …" at bounding box center [1263, 403] width 2548 height 547
